Goal: Task Accomplishment & Management: Manage account settings

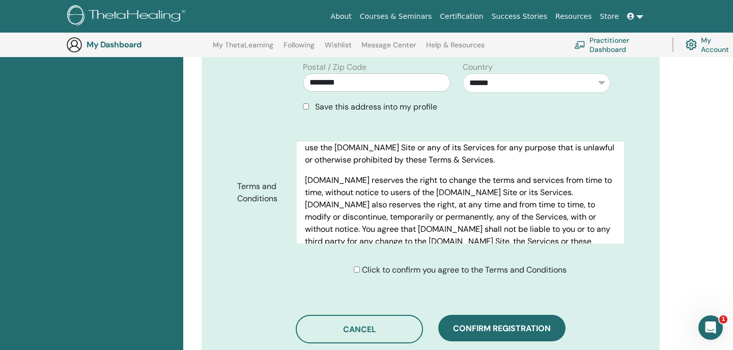
scroll to position [459, 0]
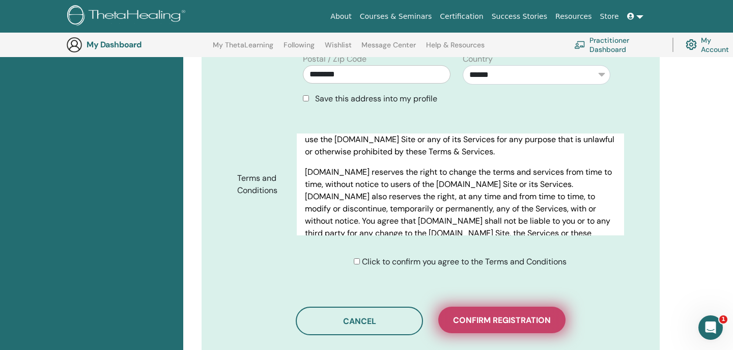
click at [490, 315] on span "Confirm registration" at bounding box center [502, 320] width 98 height 11
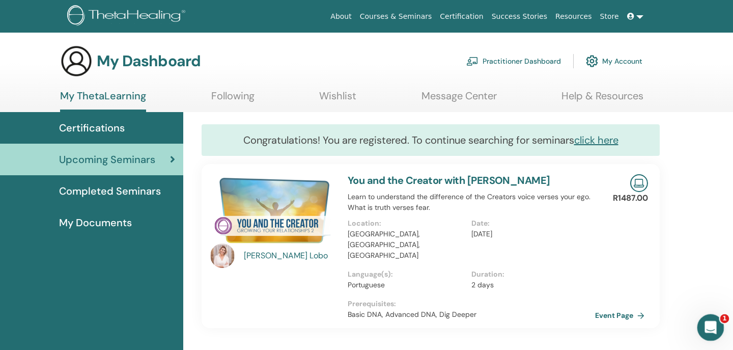
click at [714, 328] on icon "Abertura do Messenger da Intercom" at bounding box center [709, 326] width 17 height 17
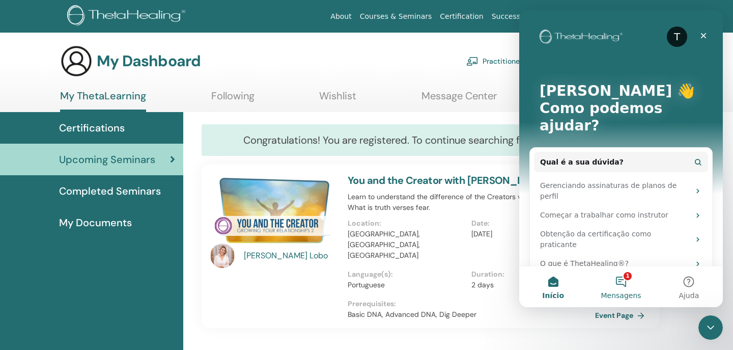
click at [618, 290] on button "1 Mensagens" at bounding box center [621, 286] width 68 height 41
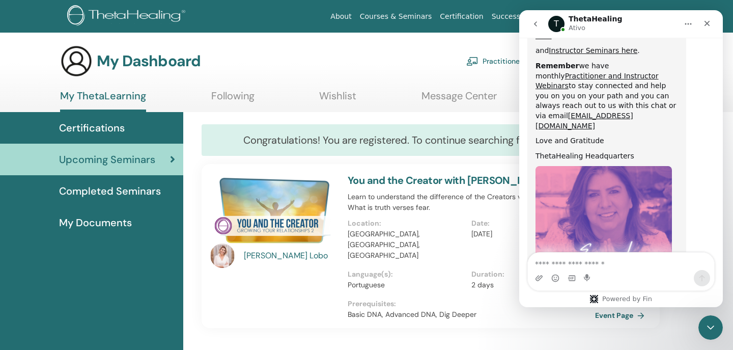
scroll to position [572, 0]
click at [537, 23] on icon "go back" at bounding box center [535, 24] width 8 height 8
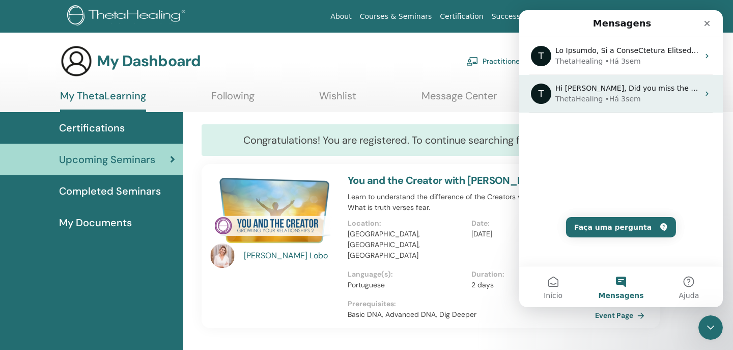
click at [605, 97] on div "• Há 3sem" at bounding box center [623, 99] width 36 height 11
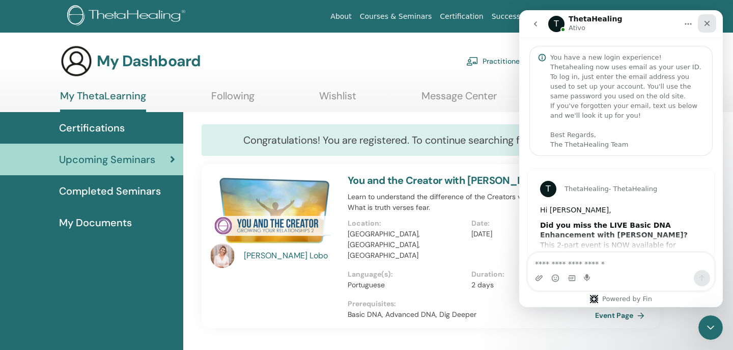
click at [707, 24] on icon "Fechar" at bounding box center [707, 24] width 6 height 6
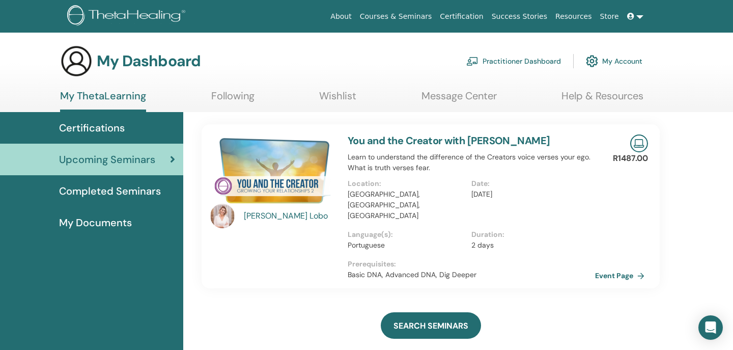
click at [149, 130] on div "Certifications" at bounding box center [91, 127] width 167 height 15
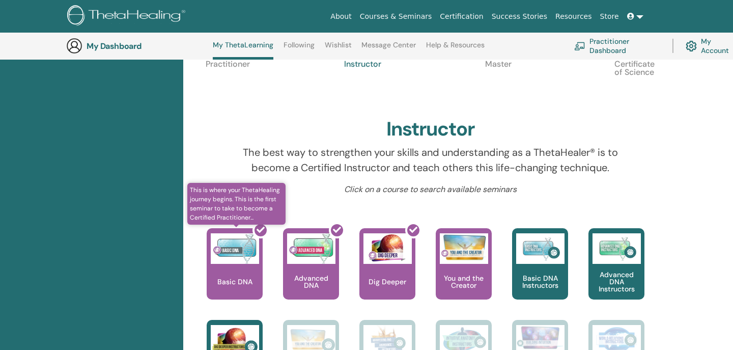
scroll to position [118, 0]
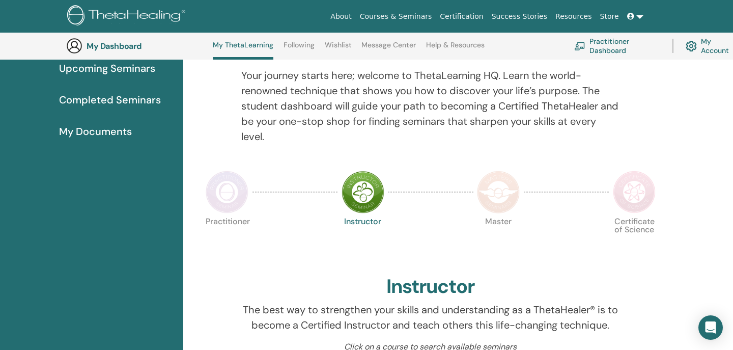
click at [224, 193] on img at bounding box center [227, 192] width 43 height 43
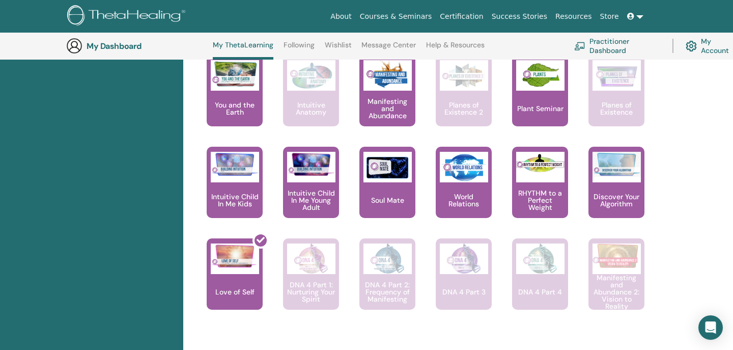
scroll to position [708, 0]
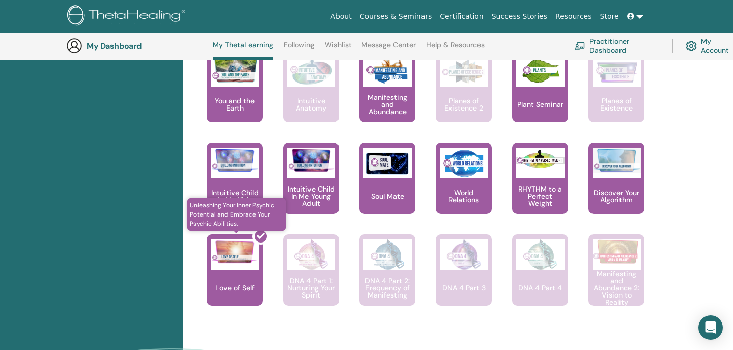
click at [234, 287] on div at bounding box center [241, 274] width 56 height 92
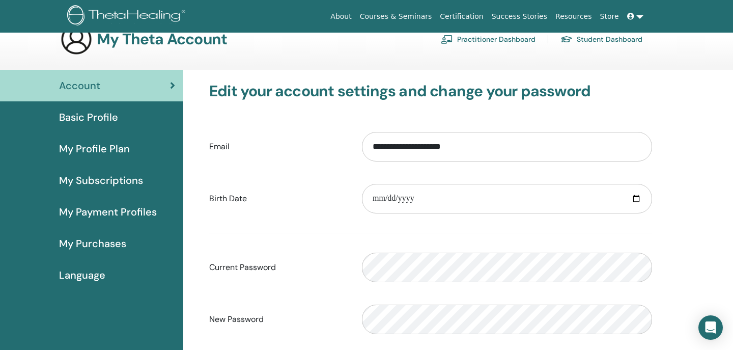
scroll to position [25, 0]
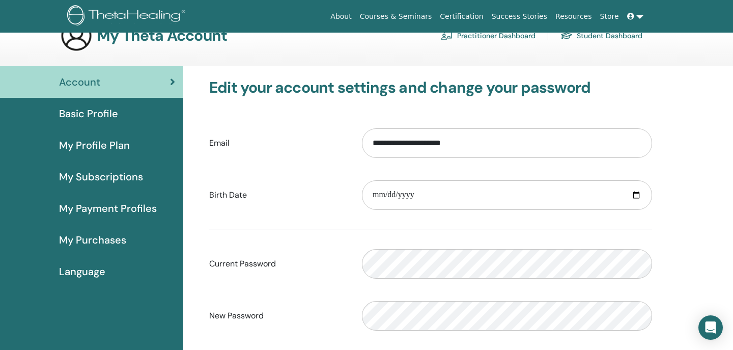
click at [102, 240] on span "My Purchases" at bounding box center [92, 239] width 67 height 15
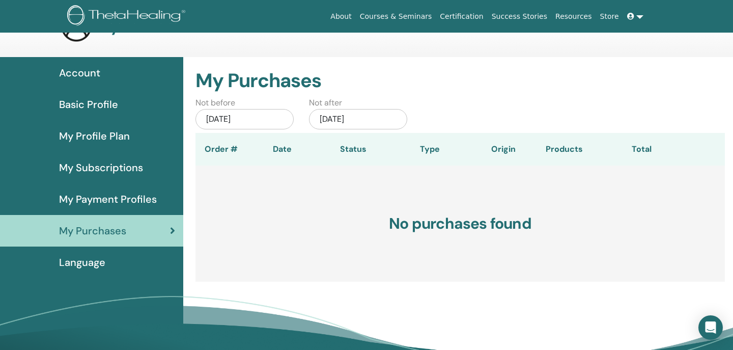
scroll to position [40, 0]
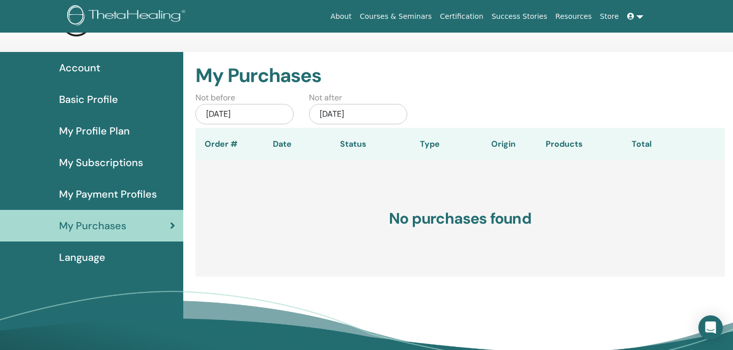
click at [103, 258] on span "Language" at bounding box center [82, 256] width 46 height 15
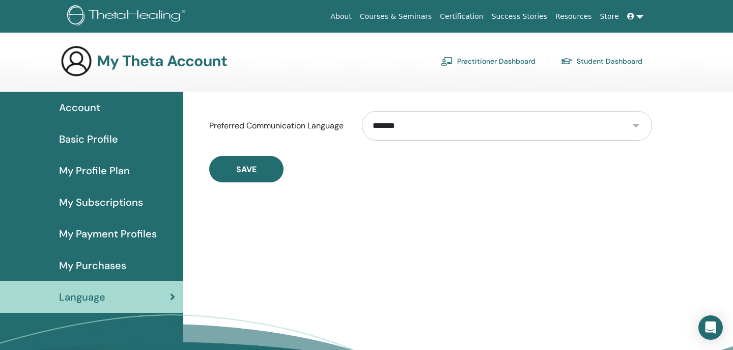
scroll to position [10, 0]
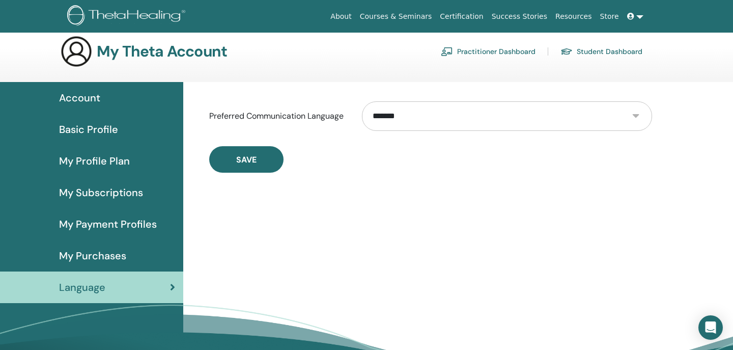
select select "***"
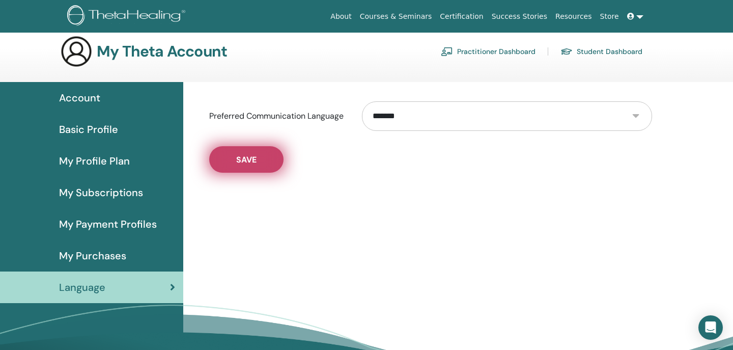
click at [255, 166] on button "Save" at bounding box center [246, 159] width 74 height 26
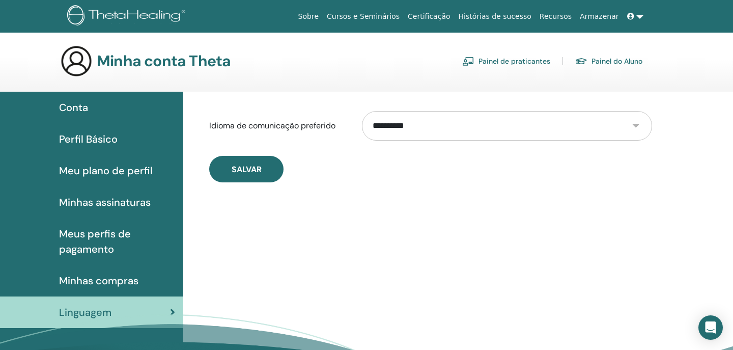
click at [118, 205] on span "Minhas assinaturas" at bounding box center [105, 201] width 92 height 15
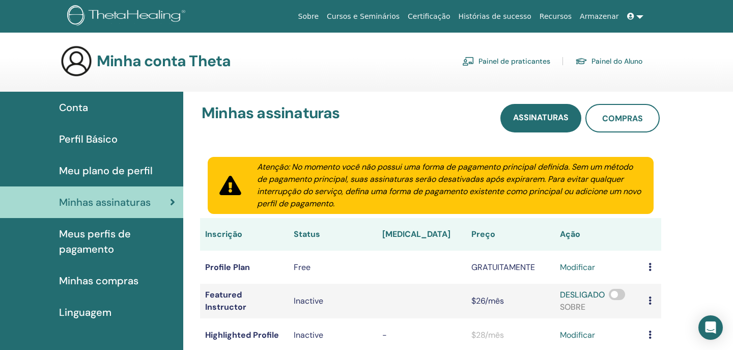
click at [101, 134] on span "Perfil Básico" at bounding box center [88, 138] width 59 height 15
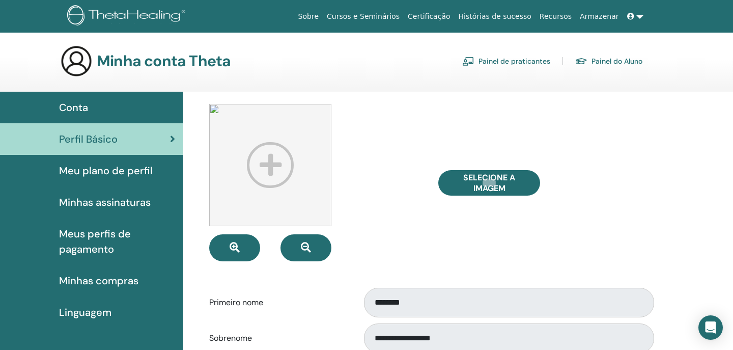
click at [80, 106] on span "Conta" at bounding box center [73, 107] width 29 height 15
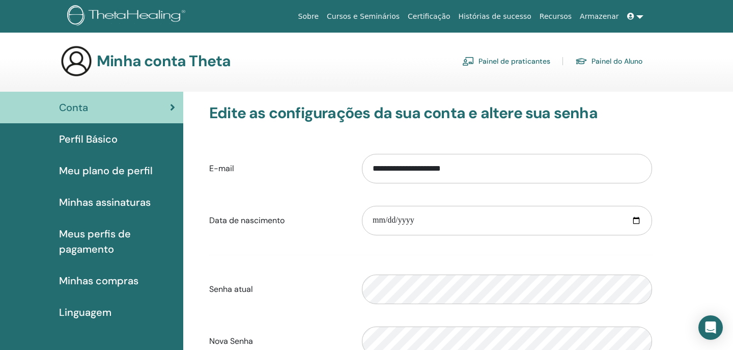
click at [434, 19] on link "Certificação" at bounding box center [429, 16] width 50 height 19
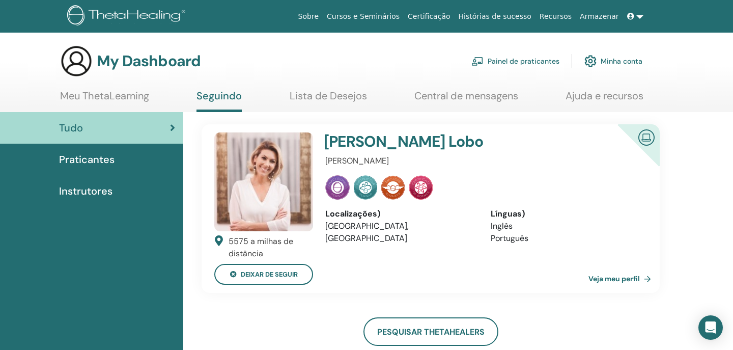
click at [130, 96] on link "Meu ThetaLearning" at bounding box center [104, 100] width 89 height 20
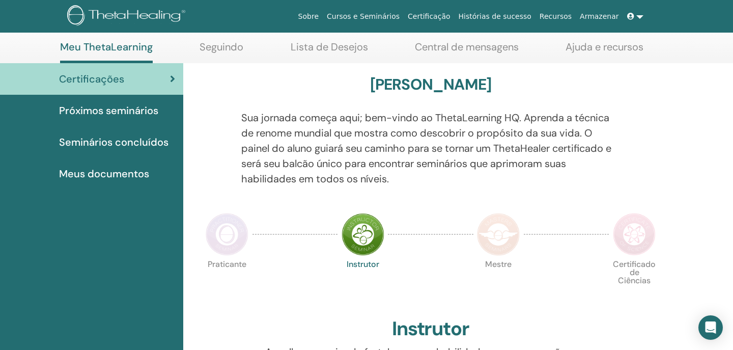
scroll to position [55, 0]
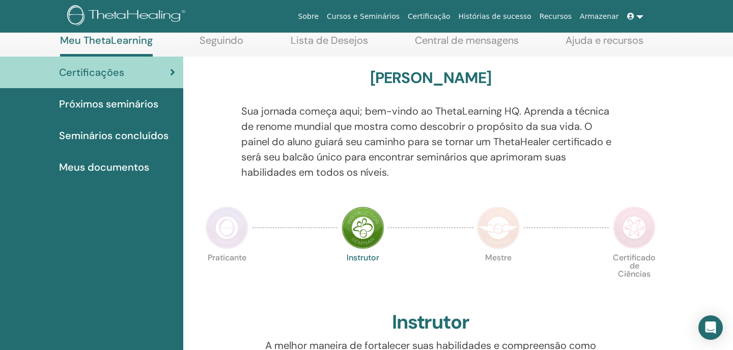
click at [224, 230] on img at bounding box center [227, 227] width 43 height 43
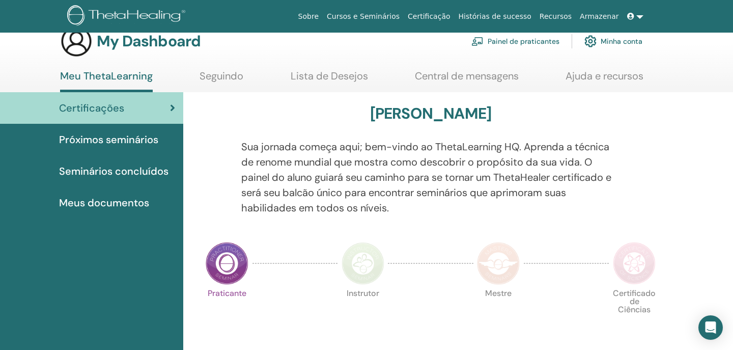
scroll to position [18, 0]
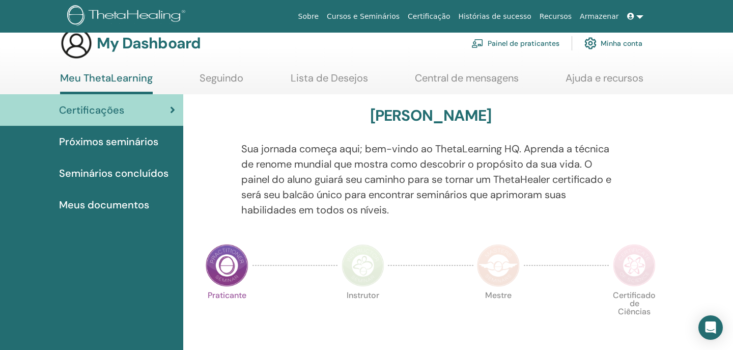
click at [136, 203] on span "Meus documentos" at bounding box center [104, 204] width 90 height 15
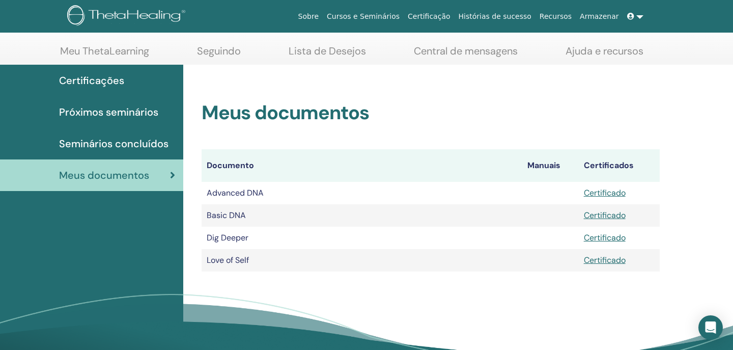
scroll to position [45, 0]
click at [607, 258] on link "Certificado" at bounding box center [605, 259] width 42 height 11
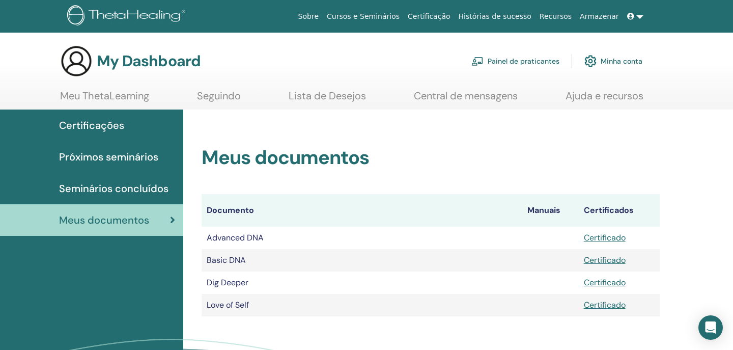
click at [563, 141] on div "Meus documentos Documento Manuais Certificados Advanced DNA Certificado Basic D…" at bounding box center [430, 218] width 482 height 219
click at [145, 14] on img at bounding box center [128, 16] width 122 height 23
